Goal: Task Accomplishment & Management: Manage account settings

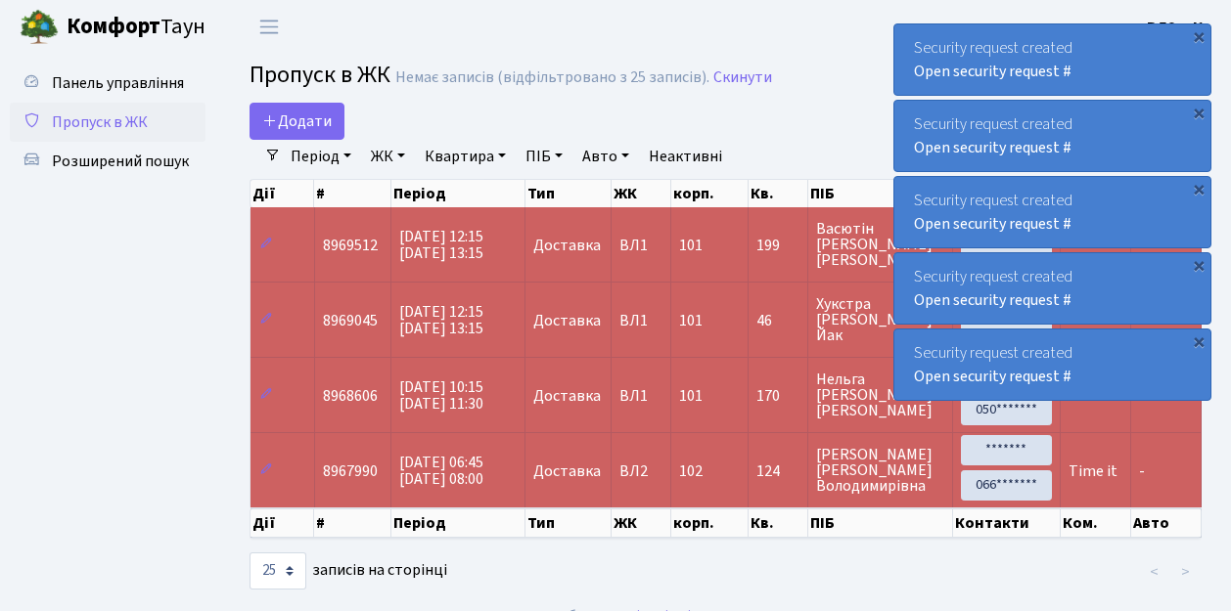
select select "25"
click at [74, 122] on span "Пропуск в ЖК" at bounding box center [100, 123] width 96 height 22
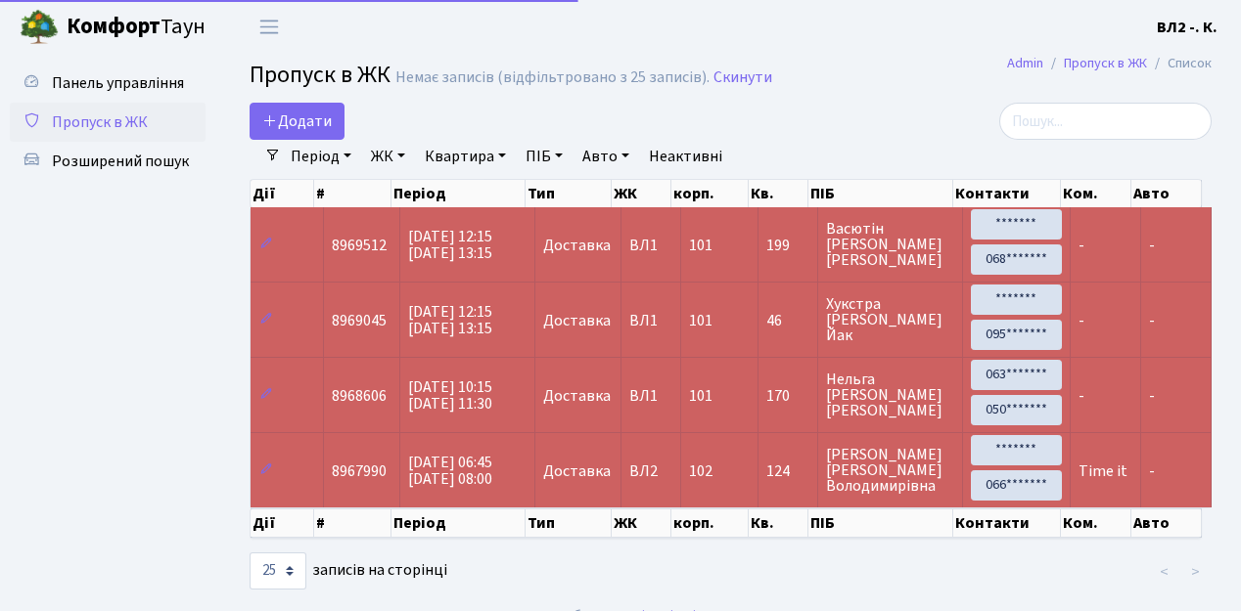
select select "25"
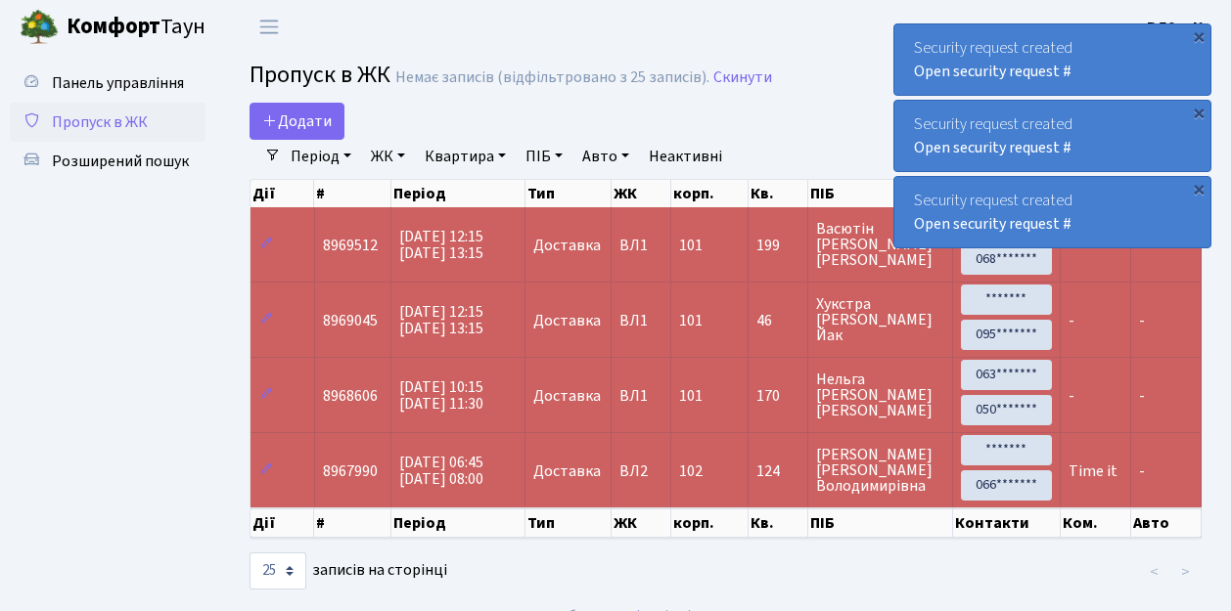
click at [102, 119] on span "Пропуск в ЖК" at bounding box center [100, 123] width 96 height 22
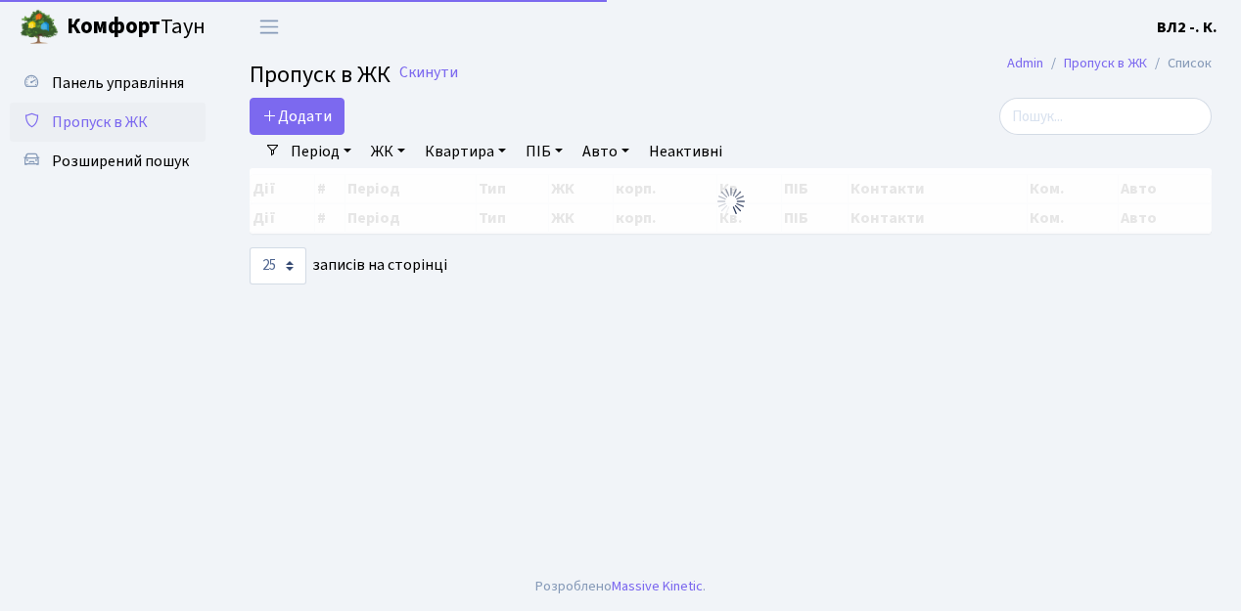
select select "25"
